Goal: Task Accomplishment & Management: Manage account settings

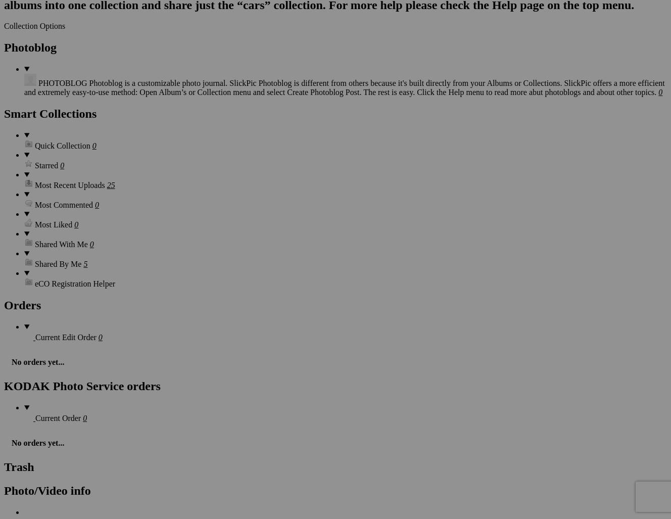
scroll to position [988, 0]
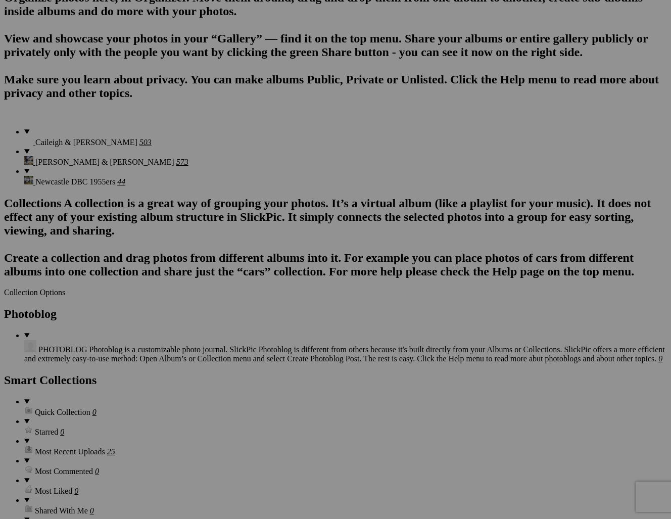
scroll to position [1443, 0]
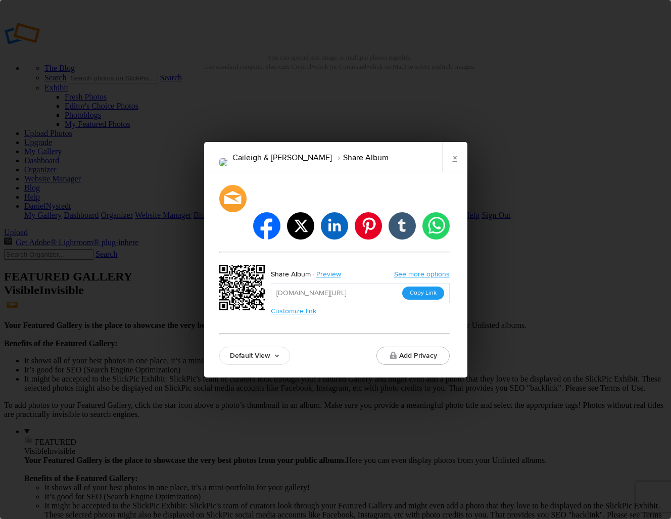
click at [414, 287] on button "Copy Link" at bounding box center [423, 293] width 42 height 13
click at [451, 172] on link "×" at bounding box center [454, 157] width 25 height 30
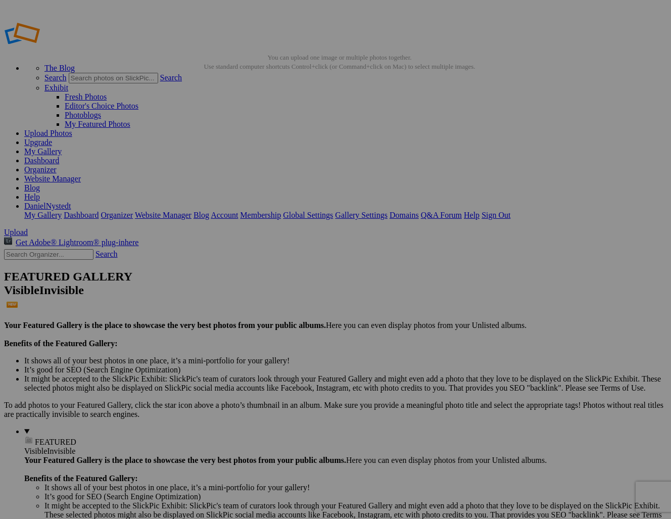
click at [510, 211] on link "Sign Out" at bounding box center [496, 215] width 29 height 9
